Goal: Task Accomplishment & Management: Use online tool/utility

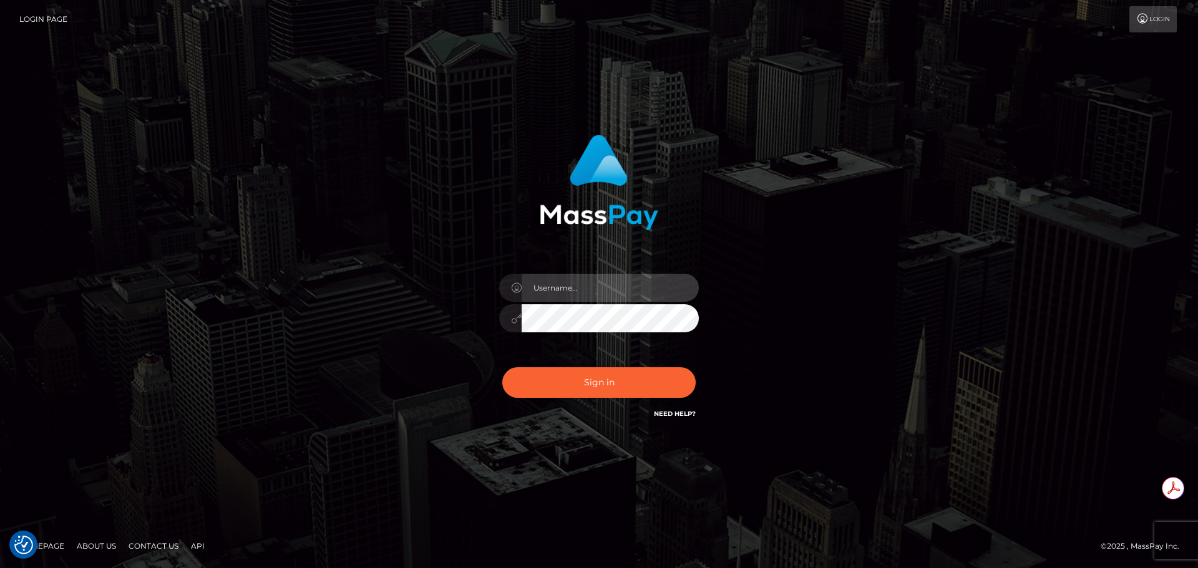
click at [601, 284] on input "text" at bounding box center [609, 288] width 177 height 28
type input "Michelle.T"
click at [576, 289] on input "text" at bounding box center [609, 288] width 177 height 28
type input "Michelle.T"
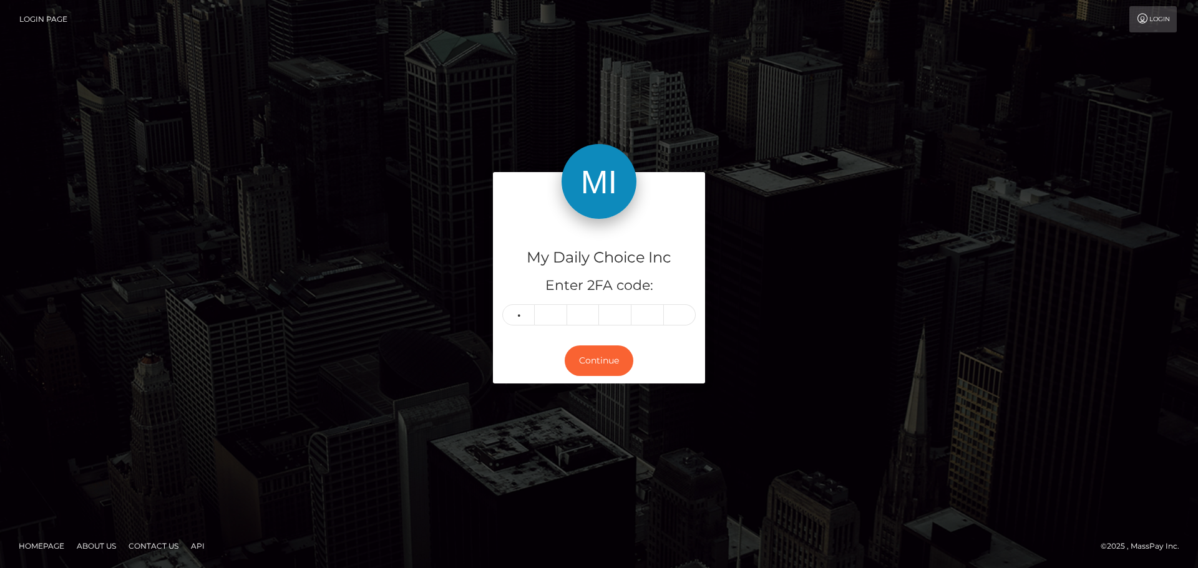
type input "2"
type input "9"
type input "2"
type input "5"
type input "2"
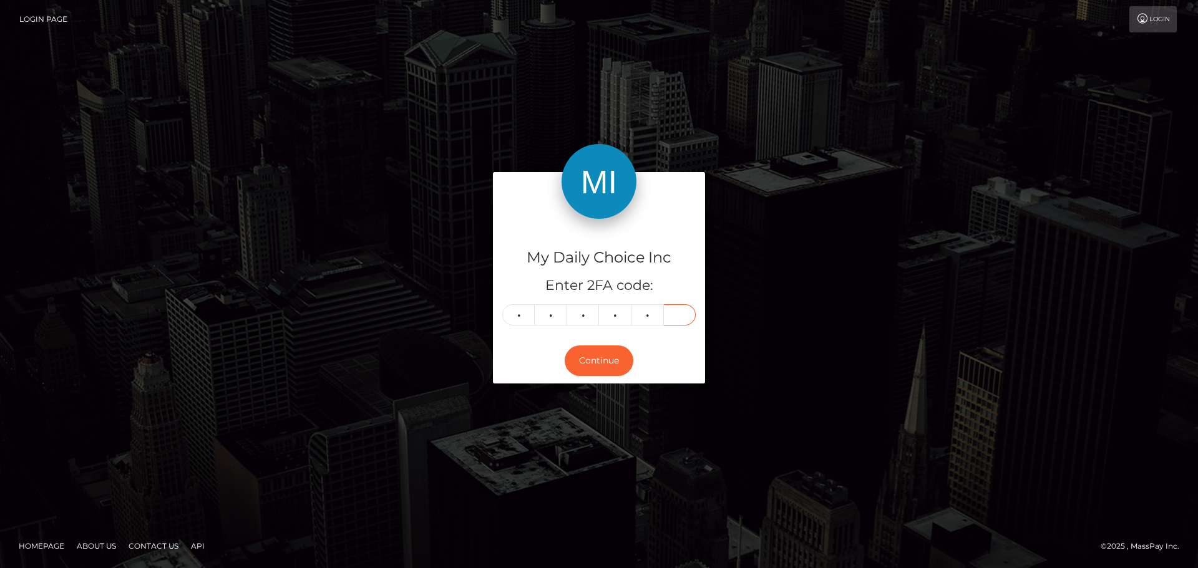
type input "2"
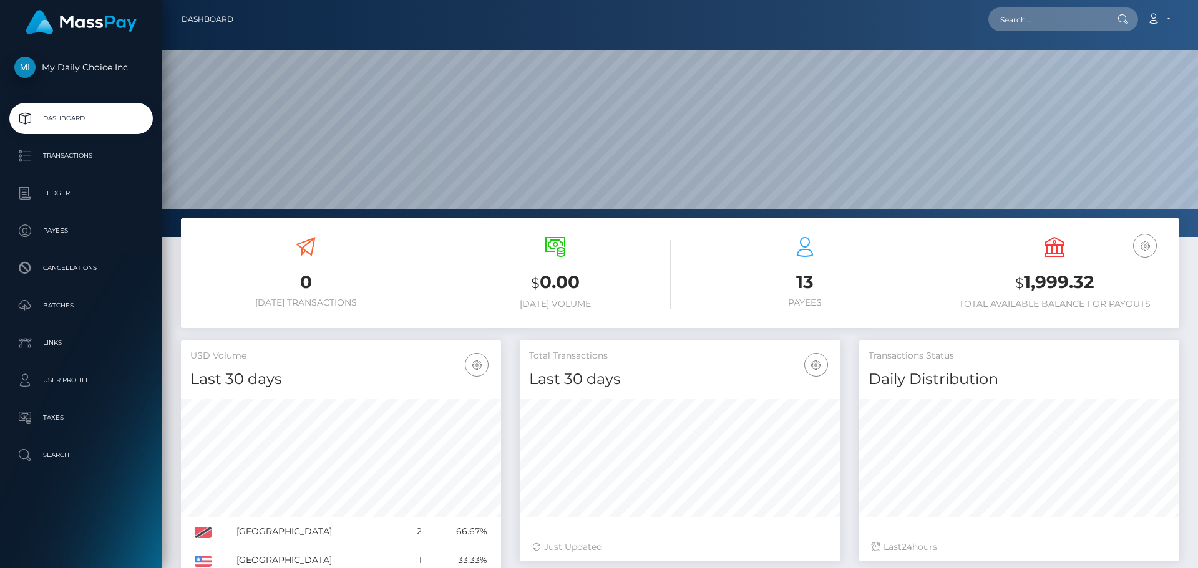
scroll to position [221, 321]
click at [67, 194] on p "Ledger" at bounding box center [80, 193] width 133 height 19
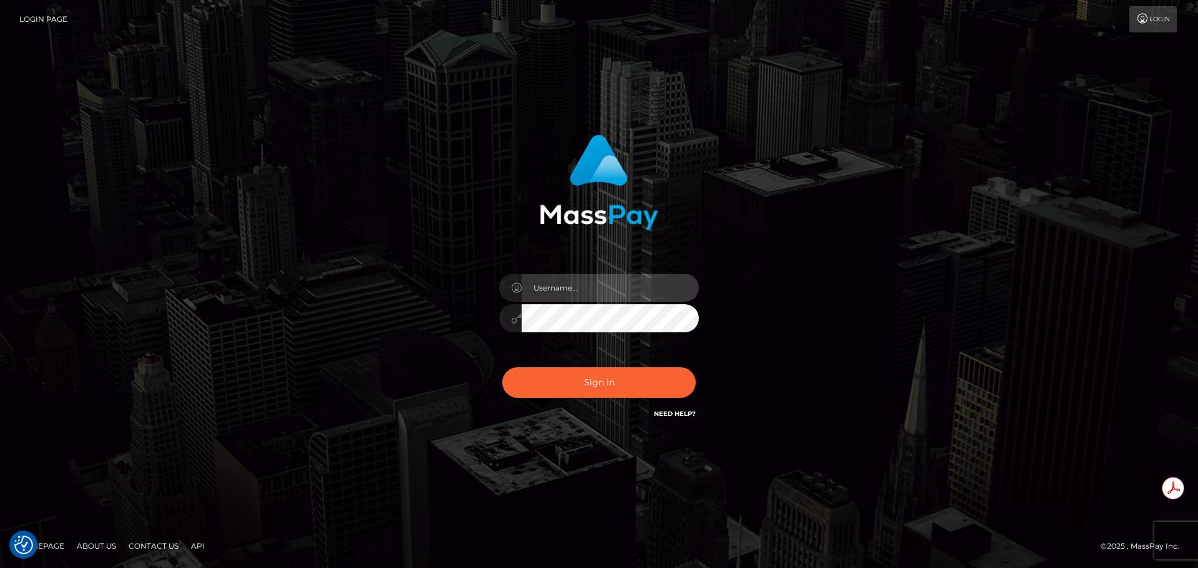
click at [604, 291] on input "text" at bounding box center [609, 288] width 177 height 28
type input "[PERSON_NAME].T"
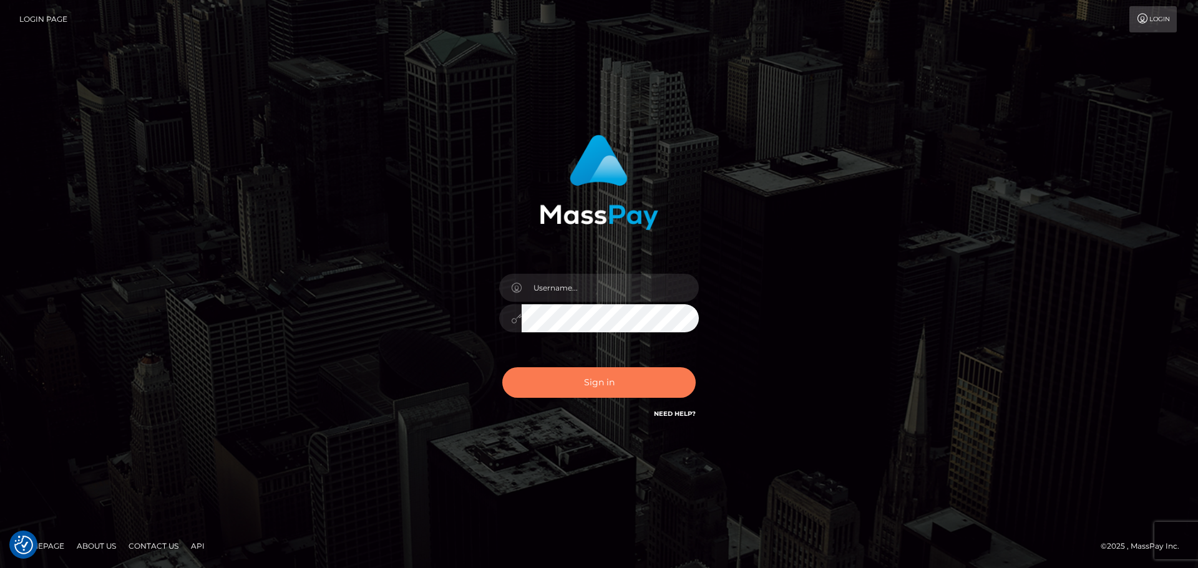
click at [590, 389] on button "Sign in" at bounding box center [598, 382] width 193 height 31
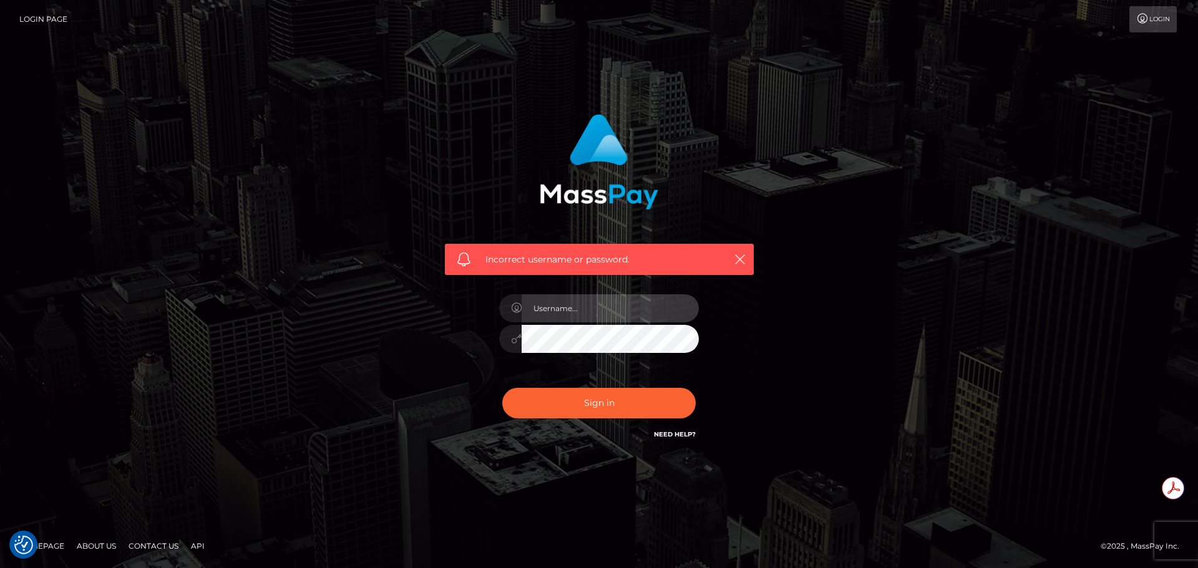
click at [582, 309] on input "text" at bounding box center [609, 308] width 177 height 28
type input "Michelle.T"
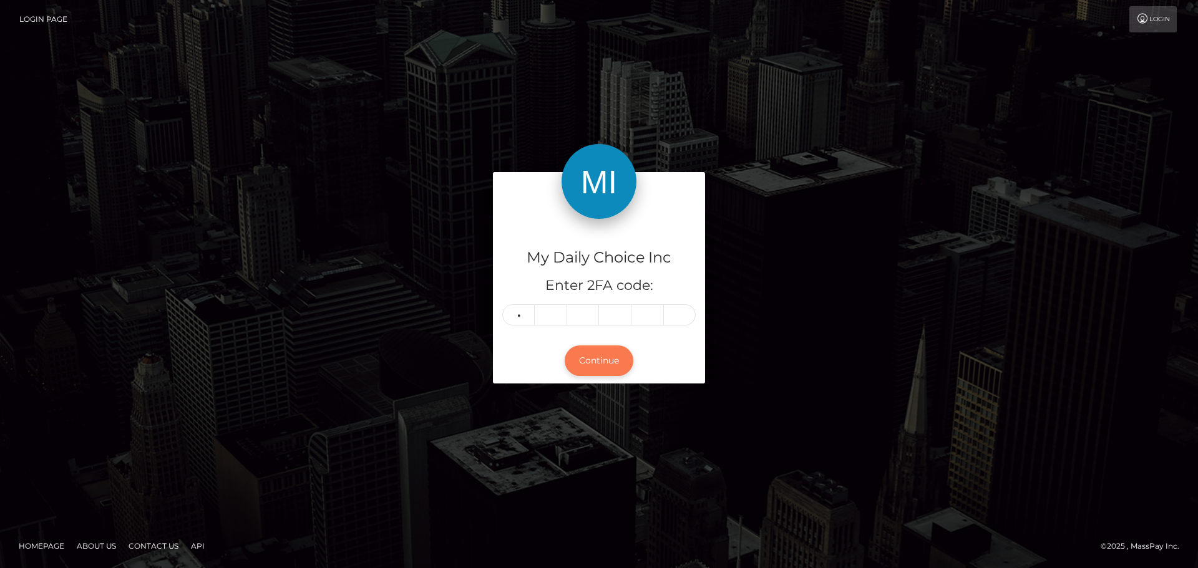
type input "2"
type input "6"
type input "7"
type input "3"
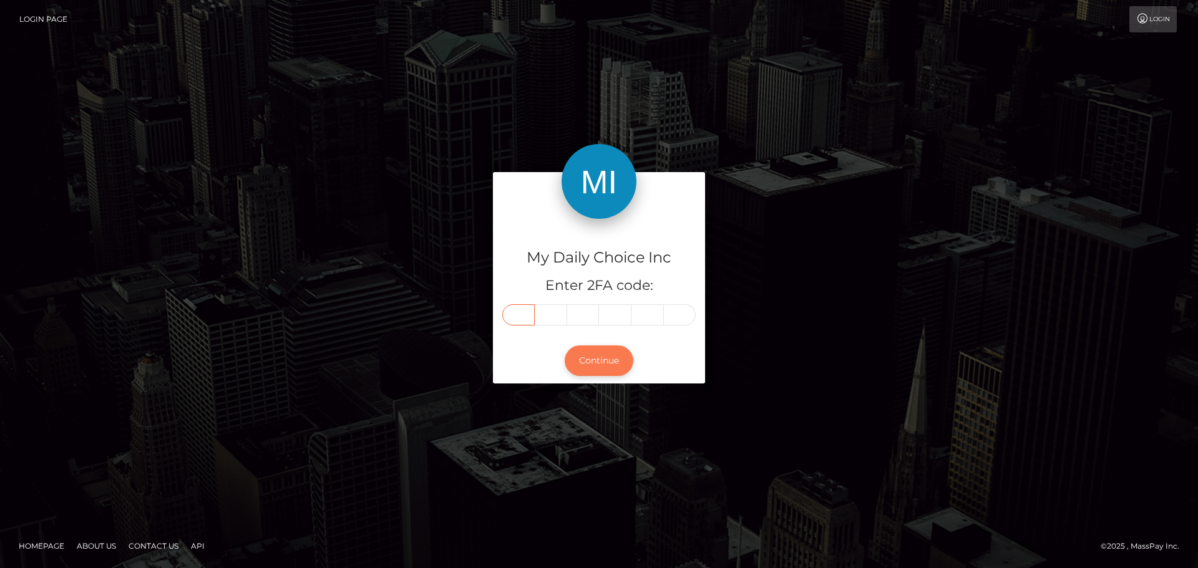
type input "2"
type input "6"
type input "7"
type input "3"
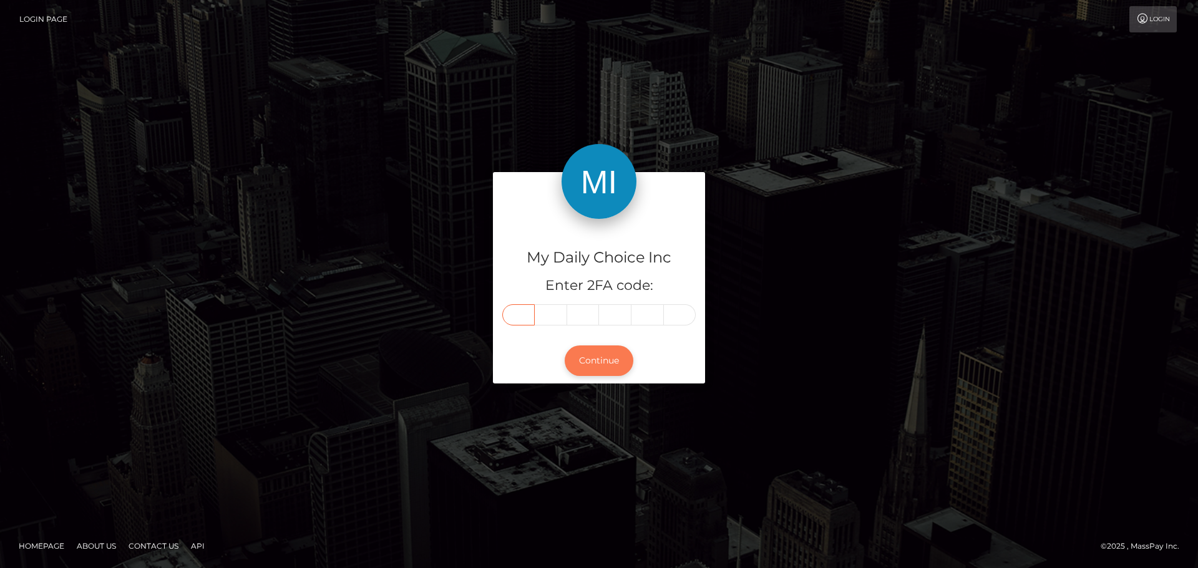
type input "2"
type input "0"
type input "6"
type input "7"
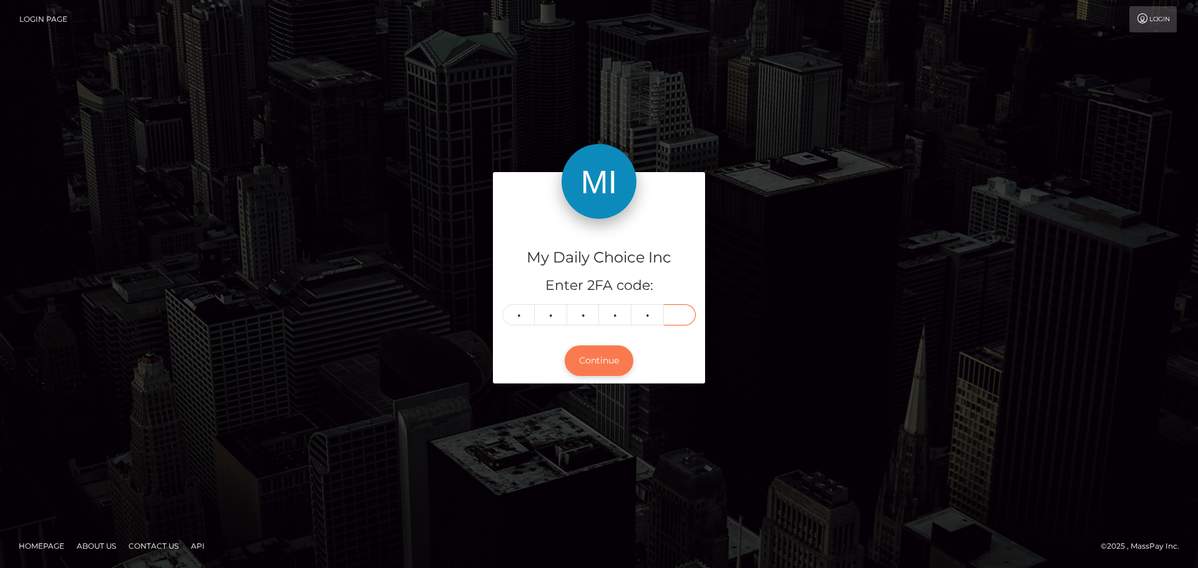
type input "3"
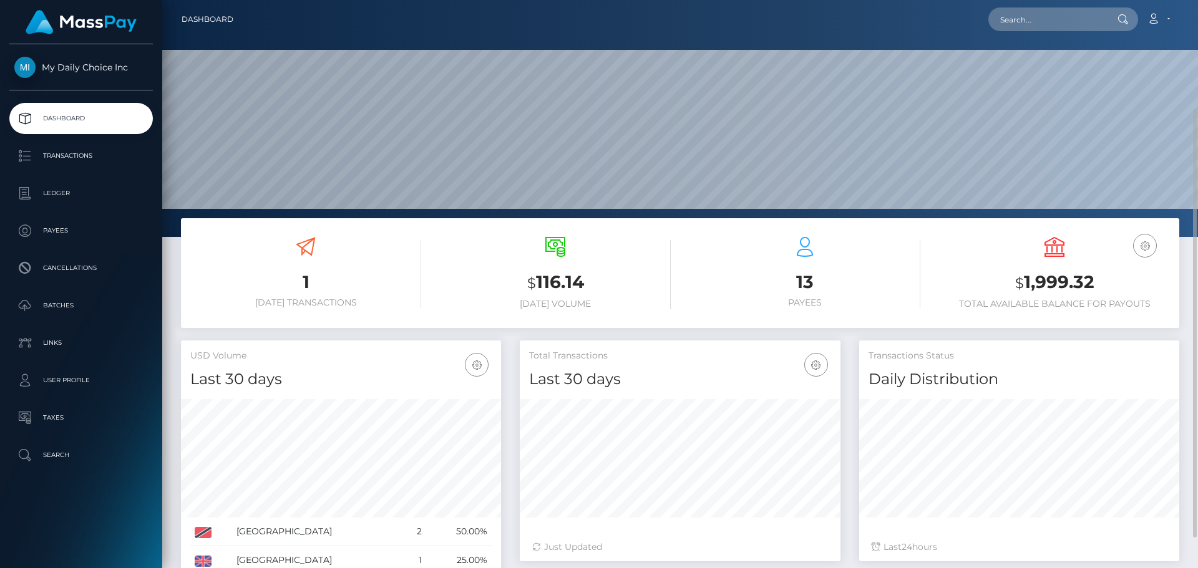
scroll to position [62, 0]
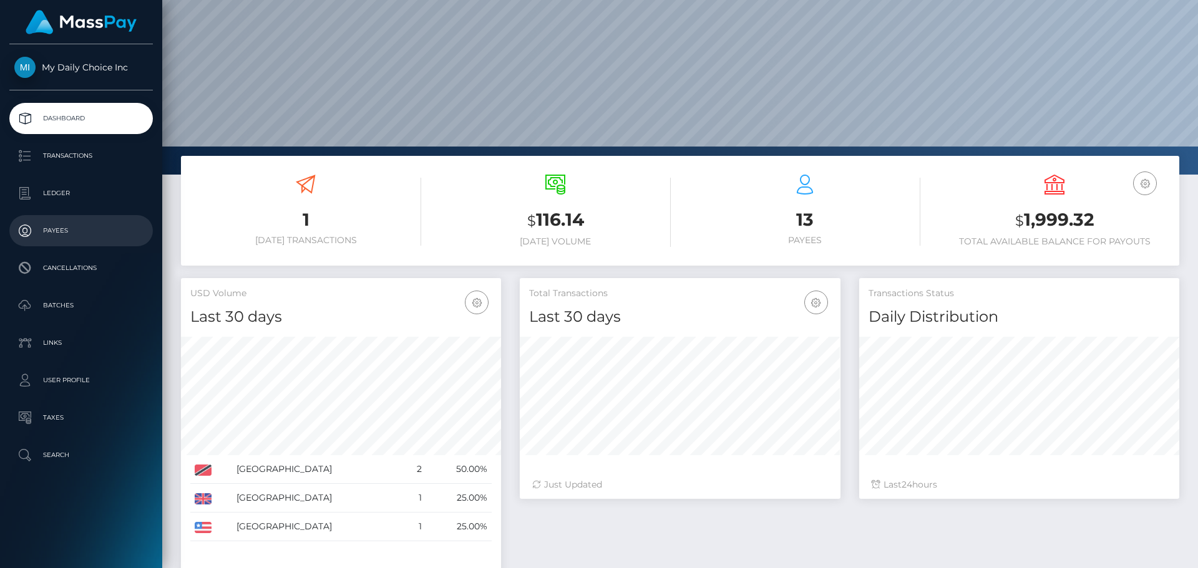
click at [56, 231] on p "Payees" at bounding box center [80, 230] width 133 height 19
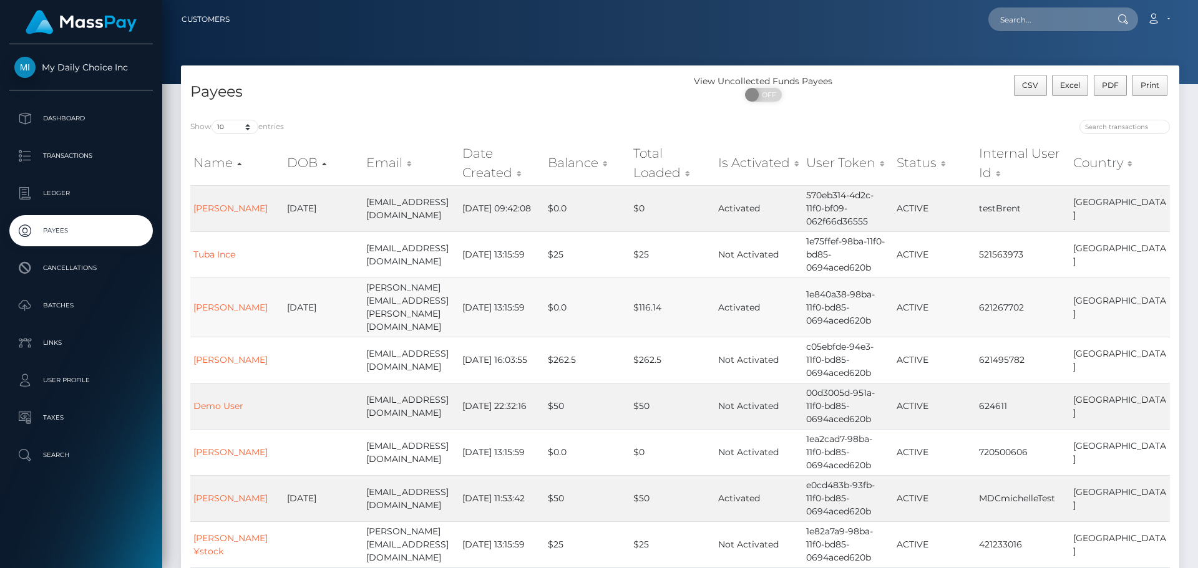
scroll to position [62, 0]
click at [59, 188] on p "Ledger" at bounding box center [80, 193] width 133 height 19
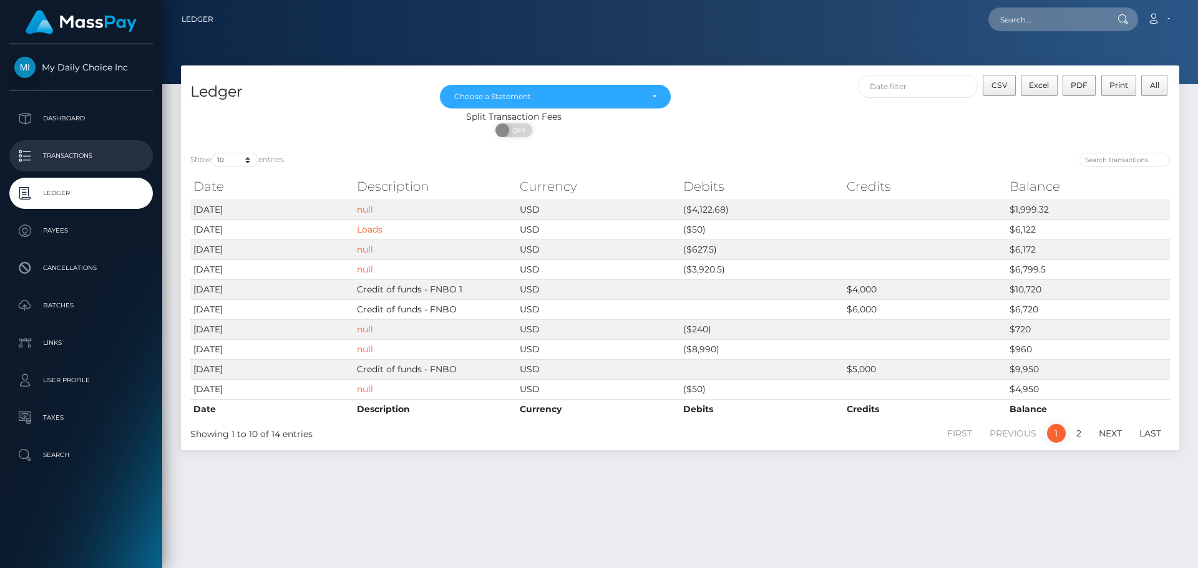
click at [81, 153] on p "Transactions" at bounding box center [80, 156] width 133 height 19
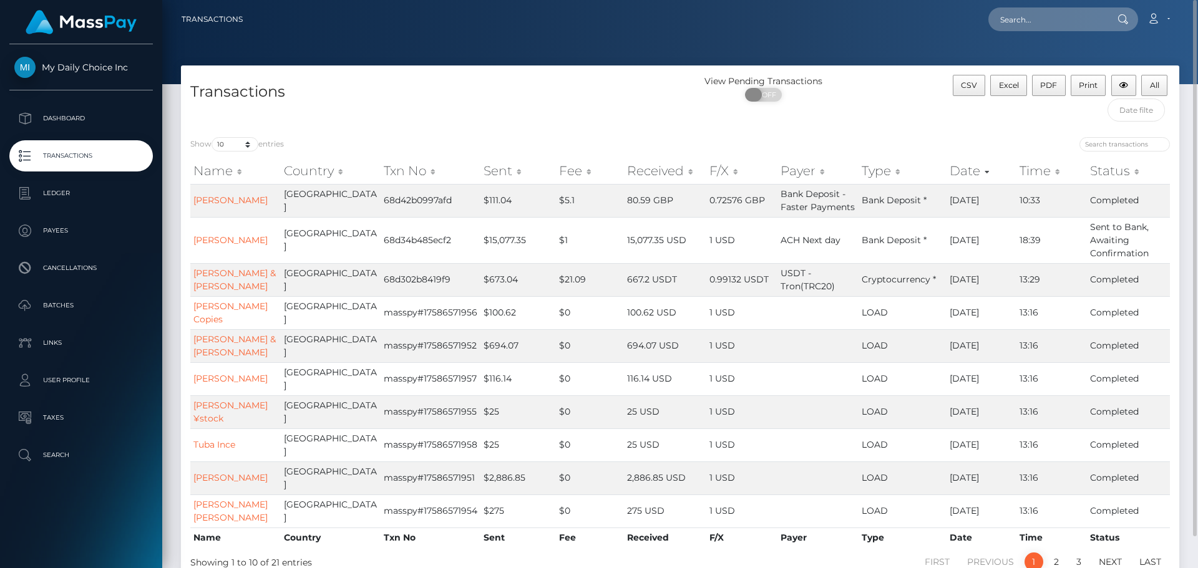
click at [755, 94] on span at bounding box center [753, 95] width 17 height 14
click at [765, 94] on span at bounding box center [773, 95] width 17 height 14
checkbox input "false"
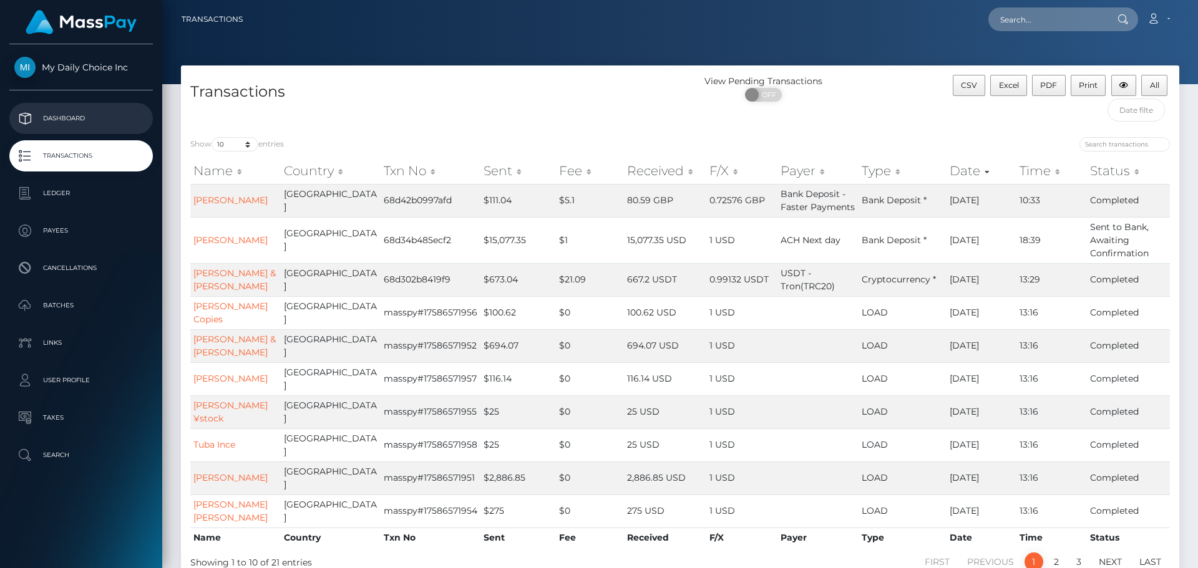
click at [60, 115] on p "Dashboard" at bounding box center [80, 118] width 133 height 19
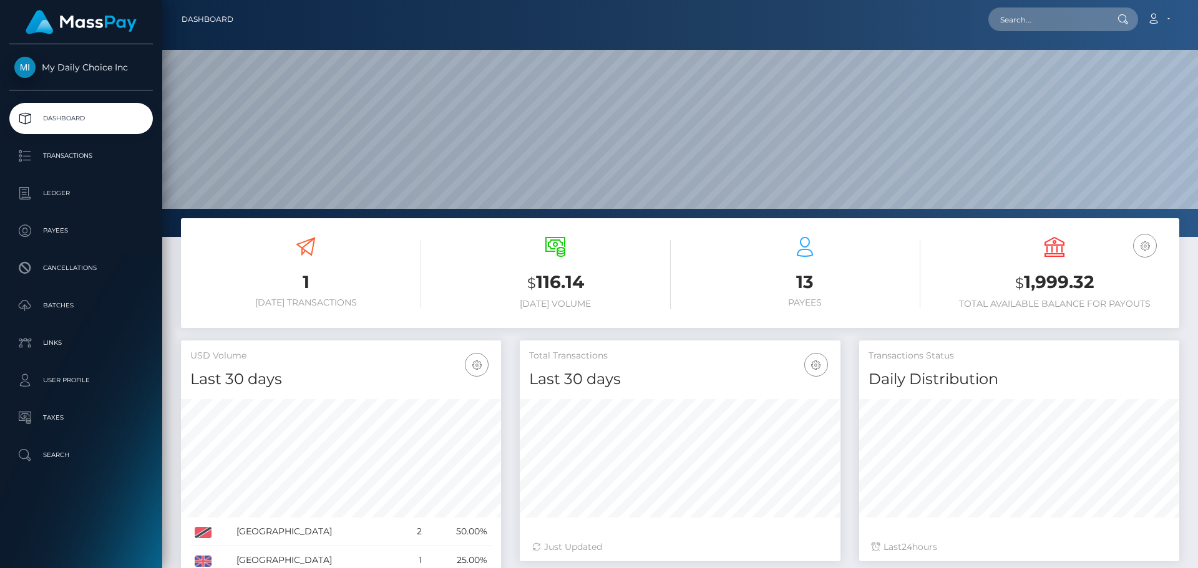
scroll to position [221, 321]
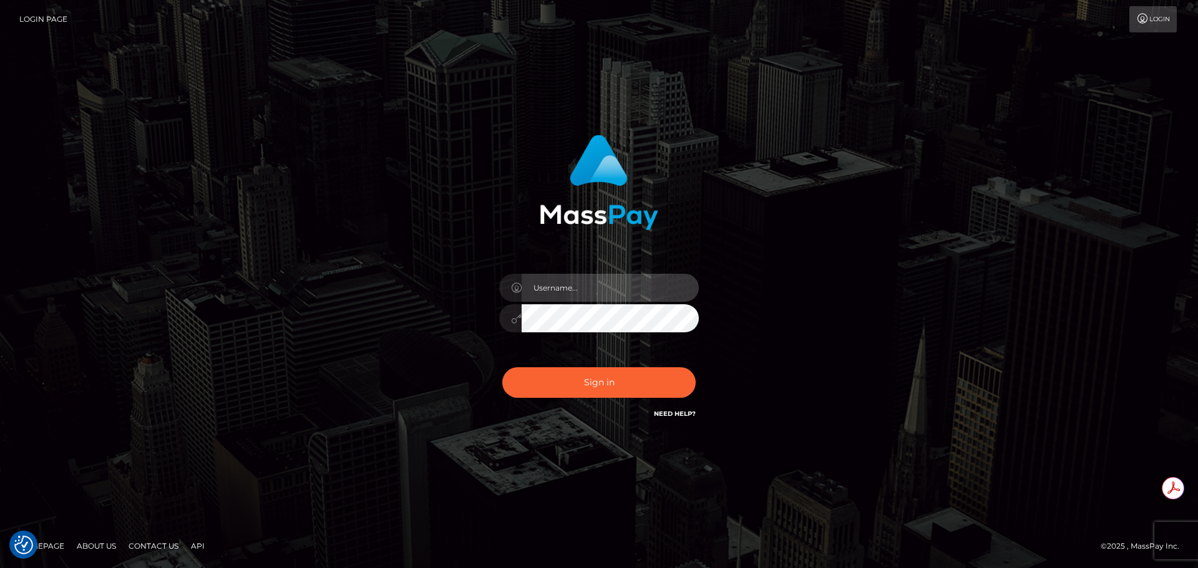
click at [634, 288] on input "text" at bounding box center [609, 288] width 177 height 28
type input "[PERSON_NAME].T"
click at [853, 274] on div "Sign in" at bounding box center [598, 284] width 711 height 318
click at [566, 293] on input "text" at bounding box center [609, 288] width 177 height 28
type input "Michelle.T"
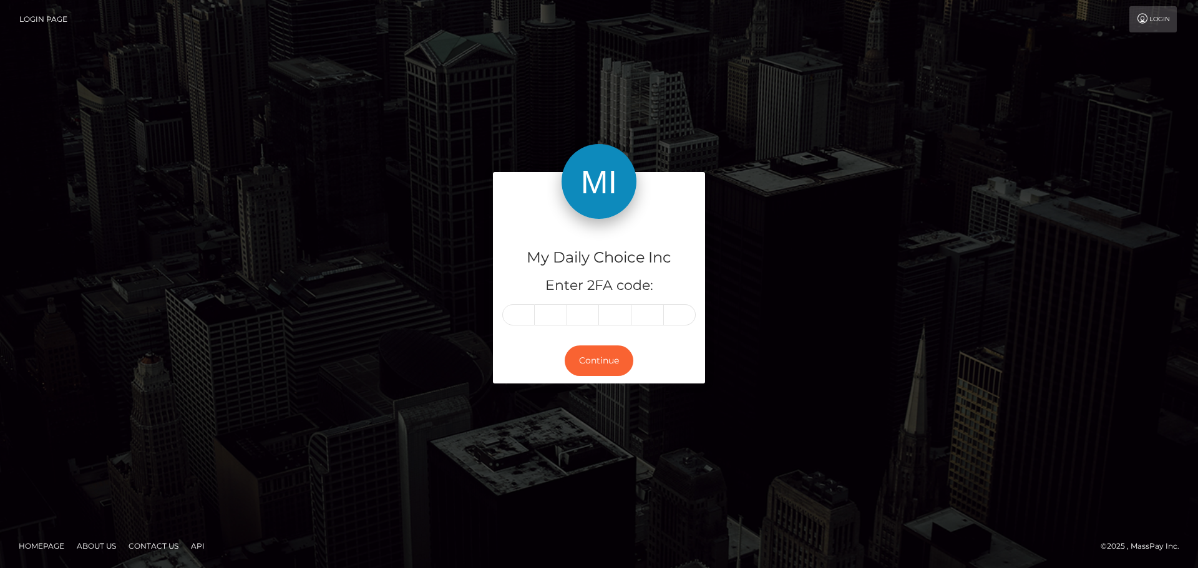
click at [519, 313] on input "text" at bounding box center [518, 314] width 32 height 21
type input "3"
type input "8"
type input "5"
type input "7"
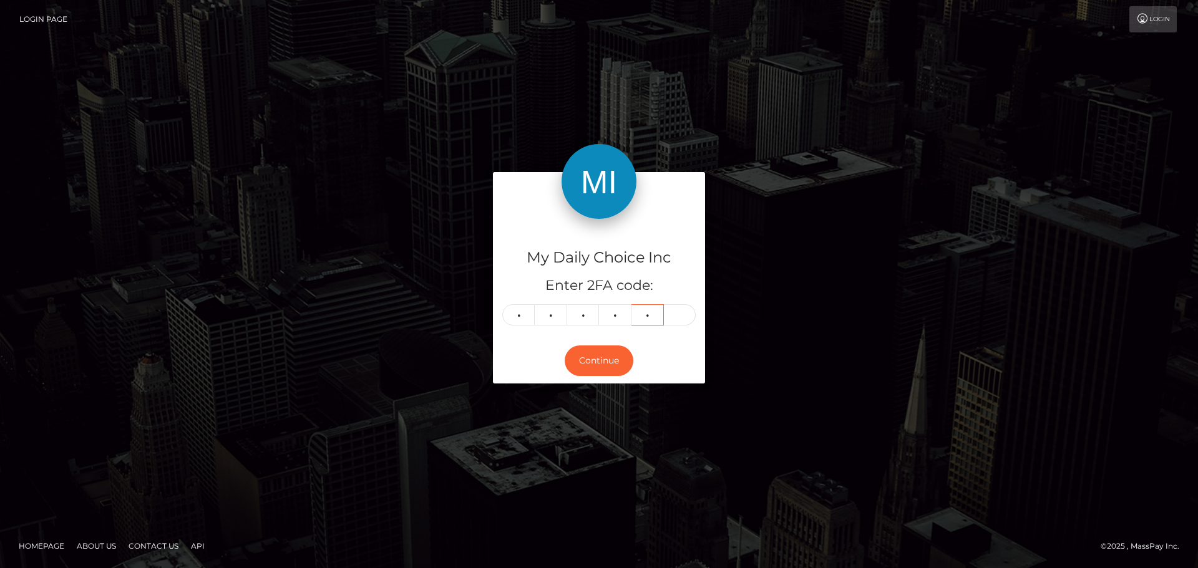
type input "5"
type input "0"
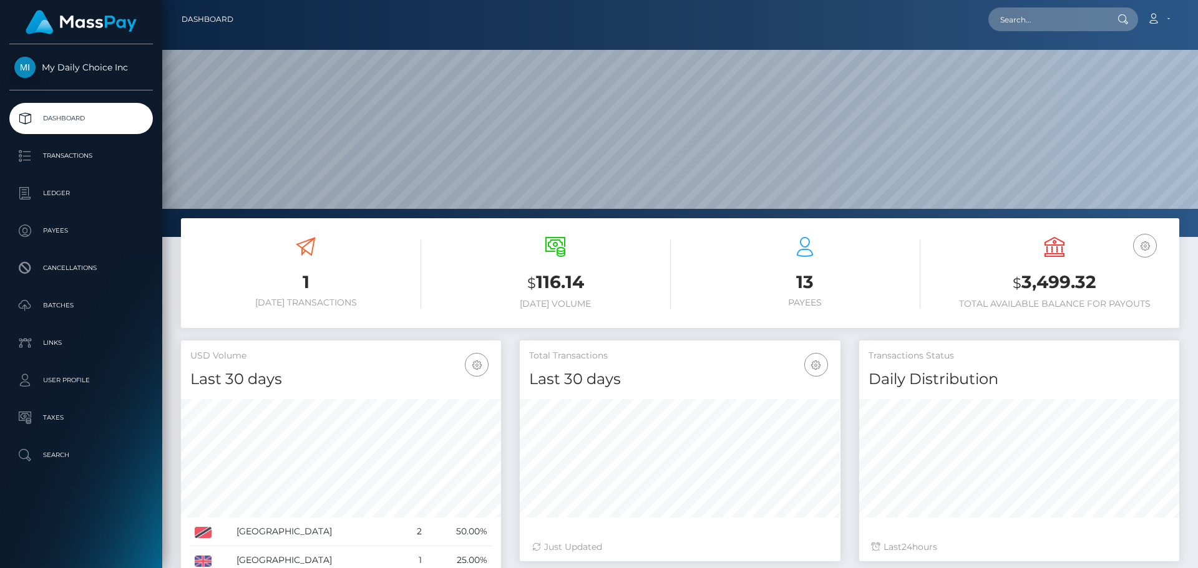
scroll to position [221, 321]
click at [65, 304] on p "Batches" at bounding box center [80, 305] width 133 height 19
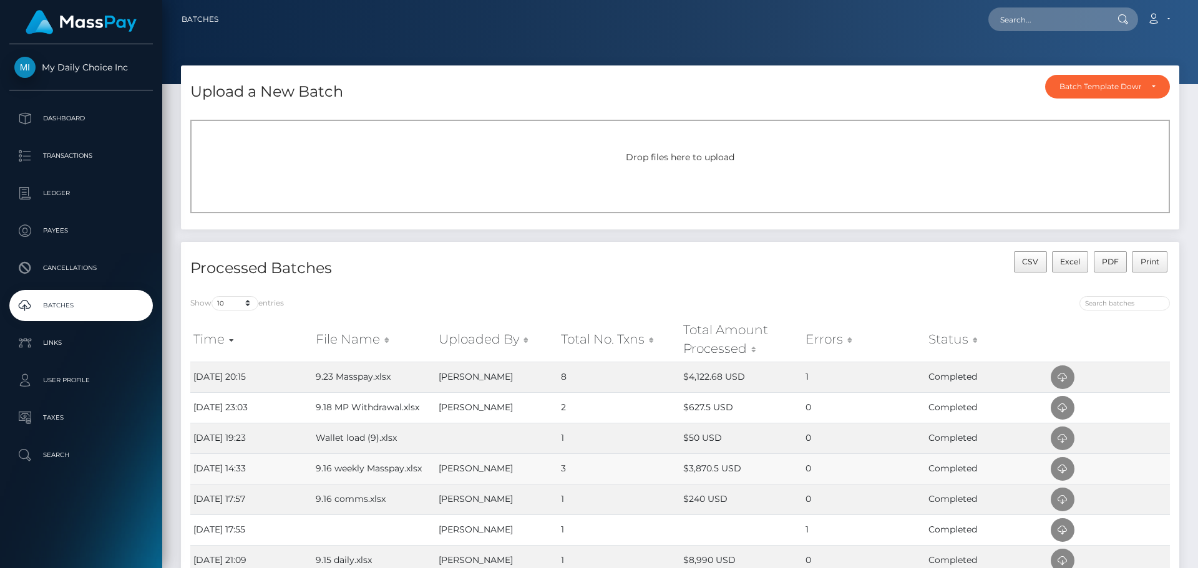
scroll to position [62, 0]
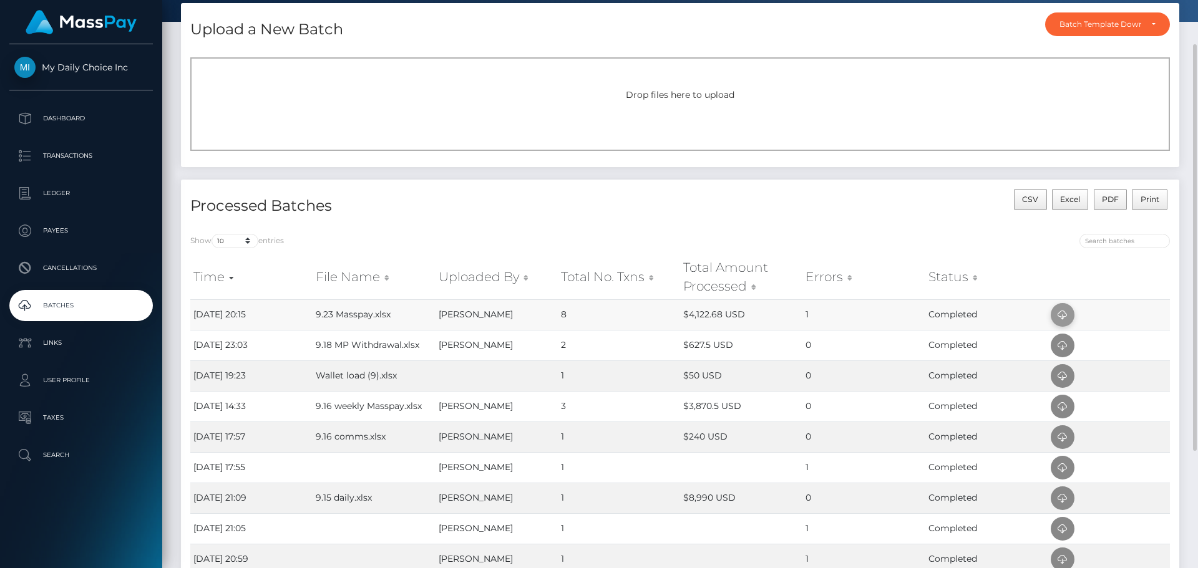
click at [1064, 313] on icon at bounding box center [1062, 316] width 15 height 16
click at [664, 117] on div "Drop files here to upload" at bounding box center [679, 104] width 979 height 94
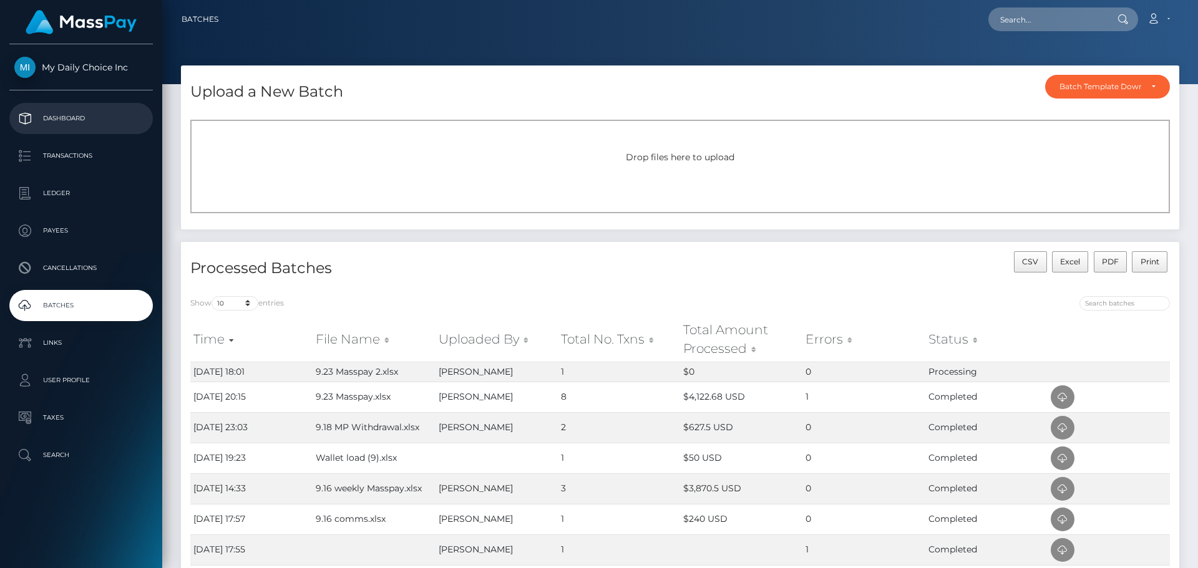
click at [64, 119] on p "Dashboard" at bounding box center [80, 118] width 133 height 19
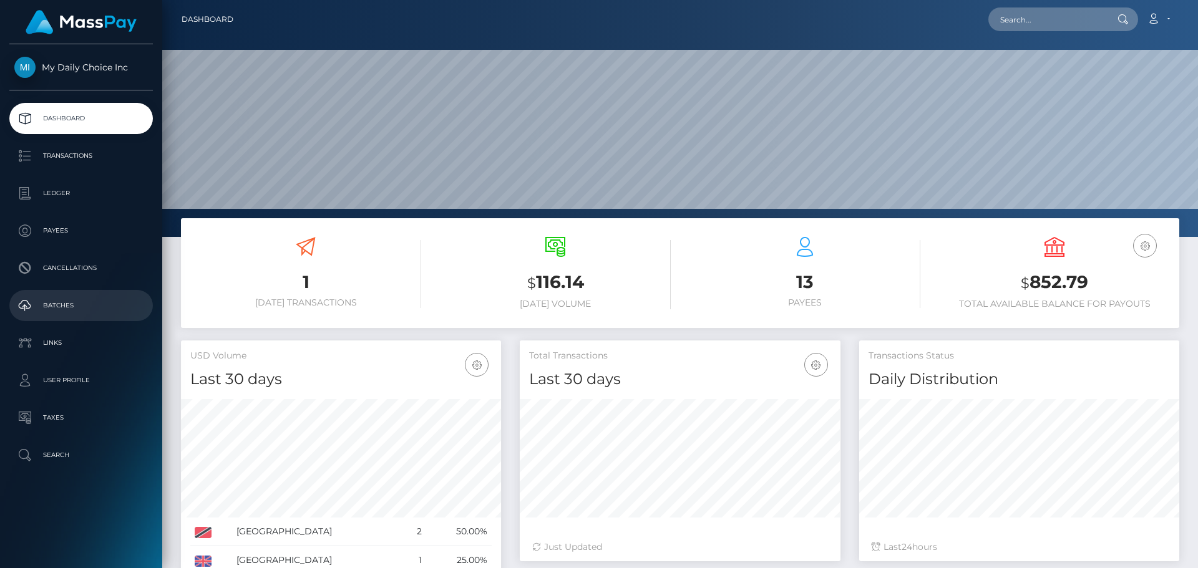
scroll to position [221, 321]
click at [66, 306] on p "Batches" at bounding box center [80, 305] width 133 height 19
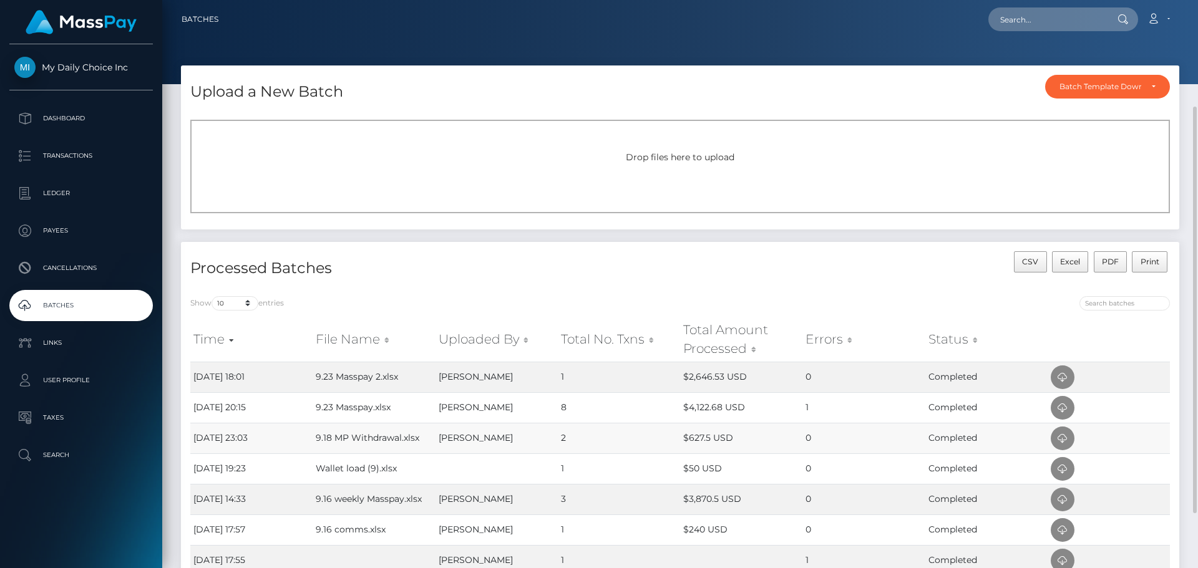
scroll to position [62, 0]
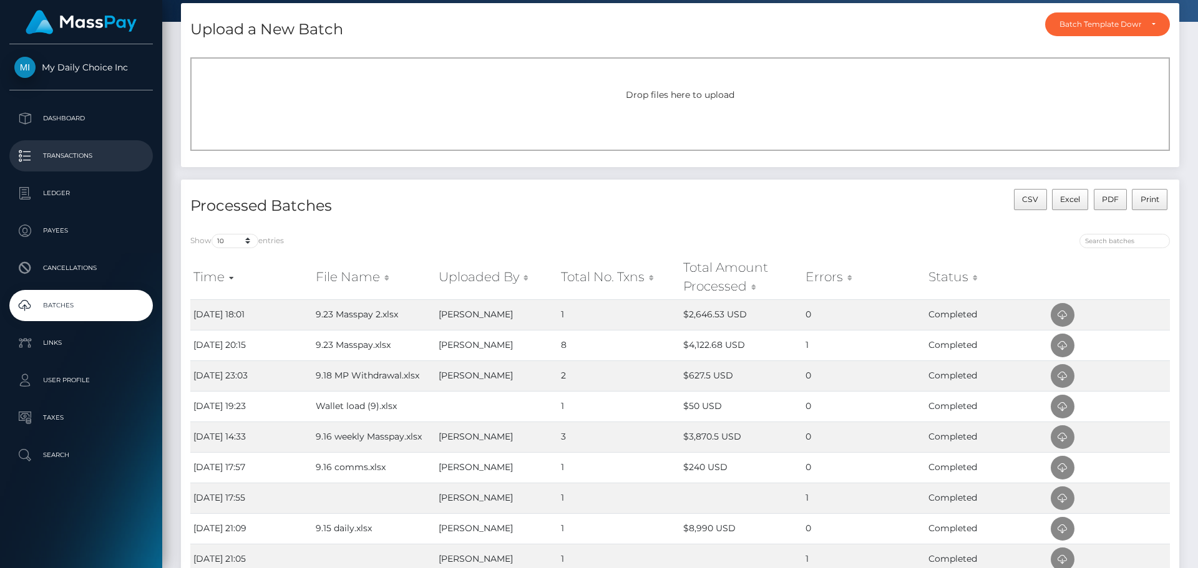
click at [71, 152] on p "Transactions" at bounding box center [80, 156] width 133 height 19
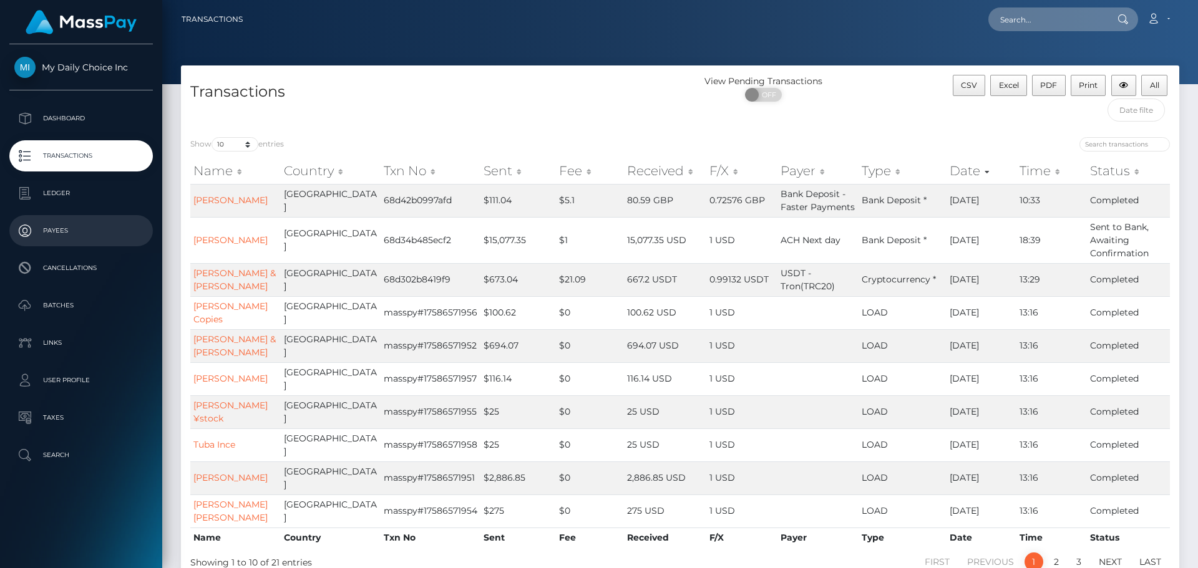
click at [57, 233] on p "Payees" at bounding box center [80, 230] width 133 height 19
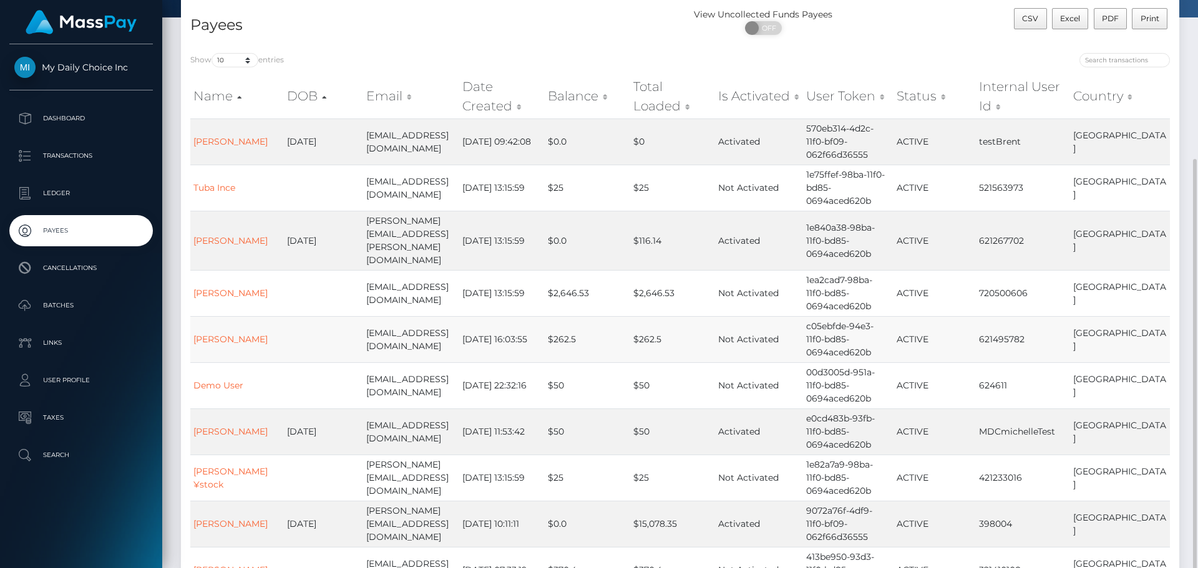
scroll to position [192, 0]
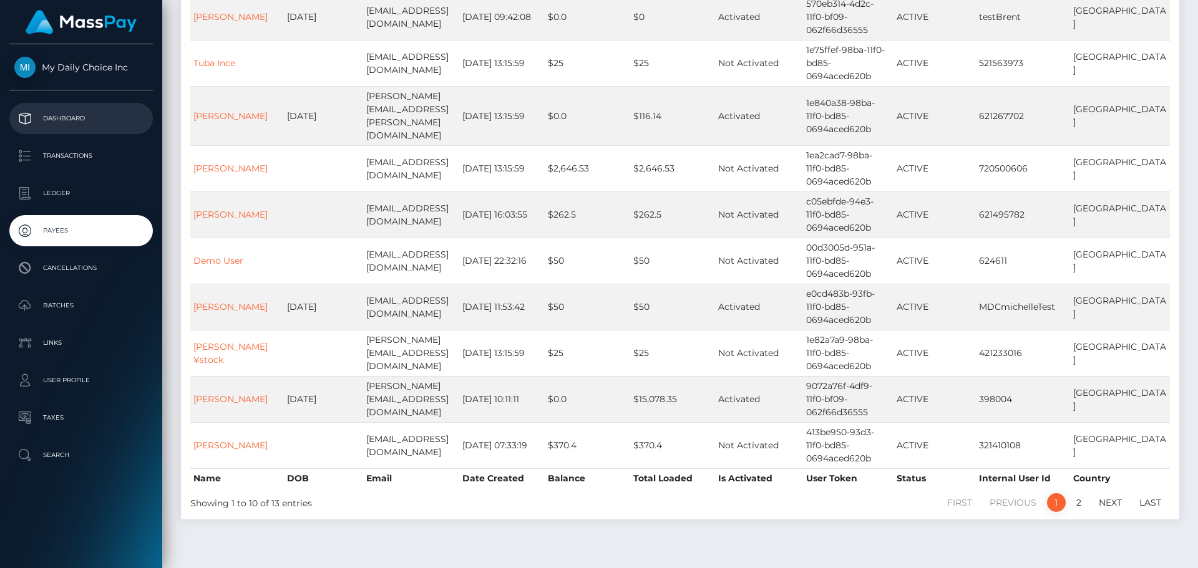
click at [79, 116] on p "Dashboard" at bounding box center [80, 118] width 133 height 19
